Goal: Information Seeking & Learning: Learn about a topic

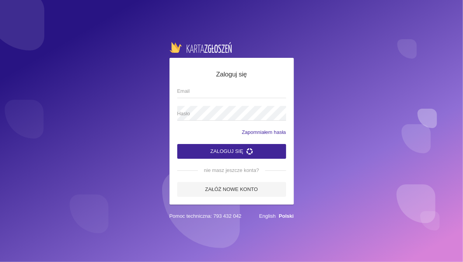
type input "[EMAIL_ADDRESS][DOMAIN_NAME]"
click at [204, 156] on button "Zaloguj się" at bounding box center [231, 151] width 109 height 15
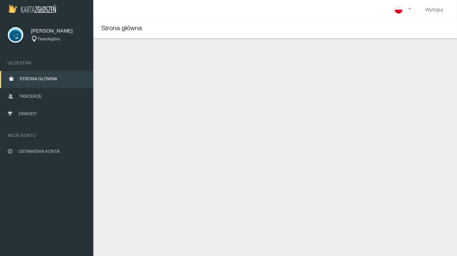
click at [49, 84] on link "Strona główna" at bounding box center [46, 79] width 93 height 17
click at [32, 113] on span "Zawody" at bounding box center [27, 113] width 19 height 5
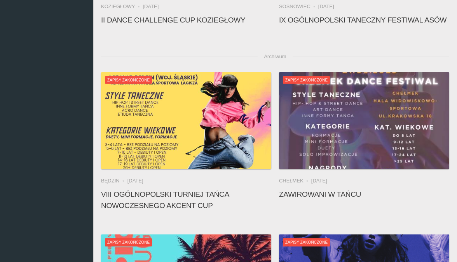
scroll to position [233, 0]
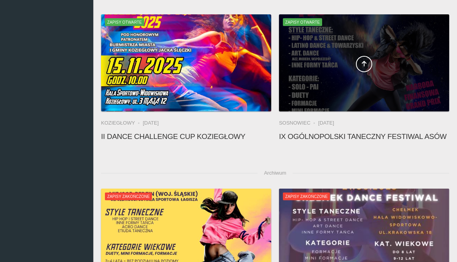
click at [341, 79] on div at bounding box center [364, 62] width 170 height 97
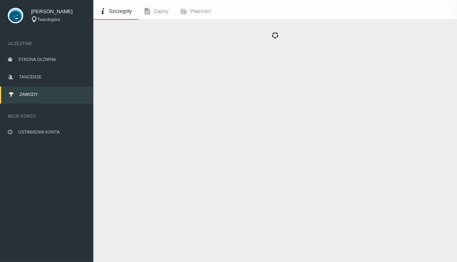
scroll to position [19, 0]
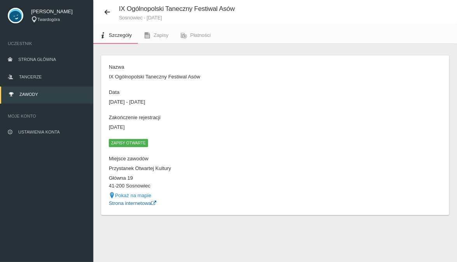
click at [131, 202] on link "Strona internetowa" at bounding box center [132, 203] width 47 height 6
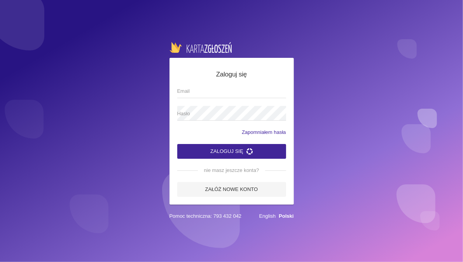
type input "[EMAIL_ADDRESS][DOMAIN_NAME]"
click at [235, 151] on button "Zaloguj się" at bounding box center [231, 151] width 109 height 15
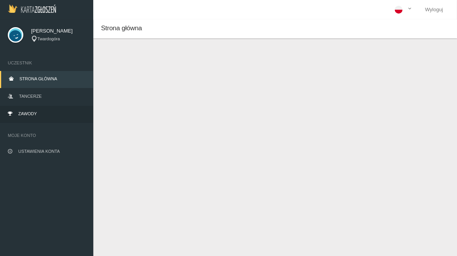
click at [38, 108] on link "Zawody" at bounding box center [46, 114] width 93 height 17
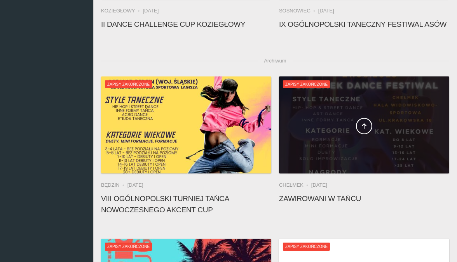
scroll to position [350, 0]
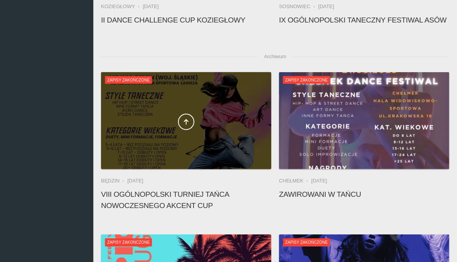
click at [209, 160] on div at bounding box center [186, 120] width 170 height 97
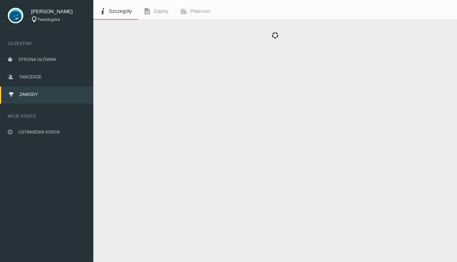
scroll to position [19, 0]
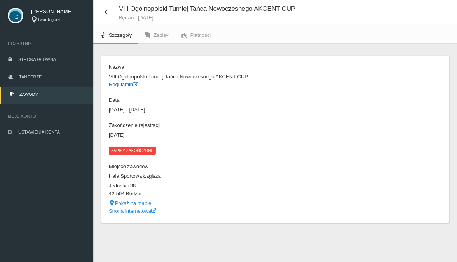
click at [129, 84] on link "Regulamin" at bounding box center [123, 85] width 29 height 6
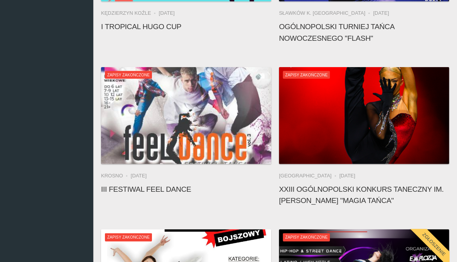
scroll to position [563, 0]
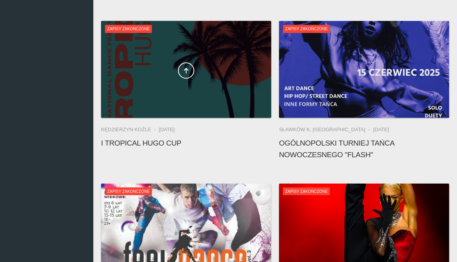
click at [203, 104] on div at bounding box center [186, 69] width 170 height 97
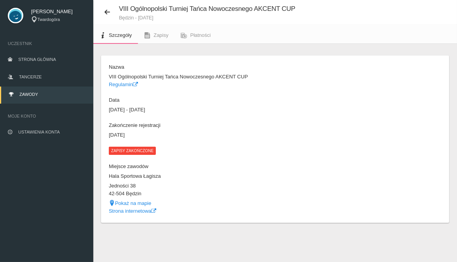
scroll to position [19, 0]
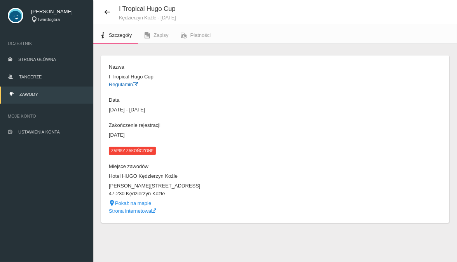
click at [129, 86] on link "Regulamin" at bounding box center [123, 85] width 29 height 6
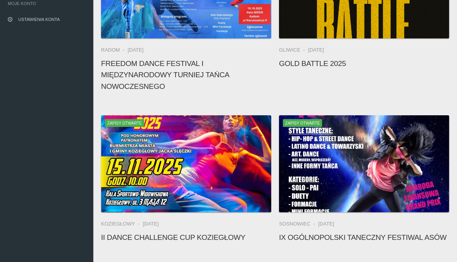
scroll to position [136, 0]
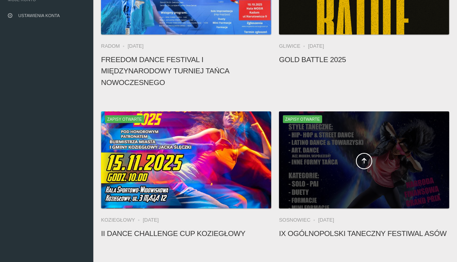
click at [323, 167] on span at bounding box center [364, 161] width 170 height 16
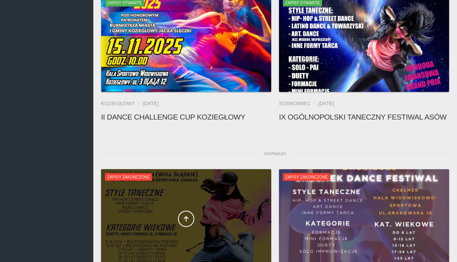
scroll to position [330, 0]
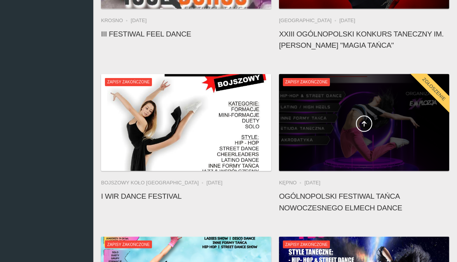
click at [329, 158] on div at bounding box center [364, 122] width 170 height 97
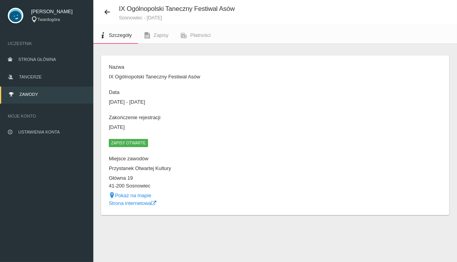
scroll to position [19, 0]
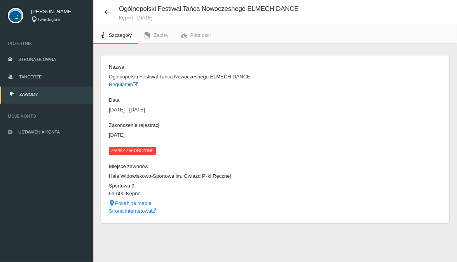
click at [126, 83] on link "Regulamin" at bounding box center [123, 85] width 29 height 6
